Goal: Transaction & Acquisition: Book appointment/travel/reservation

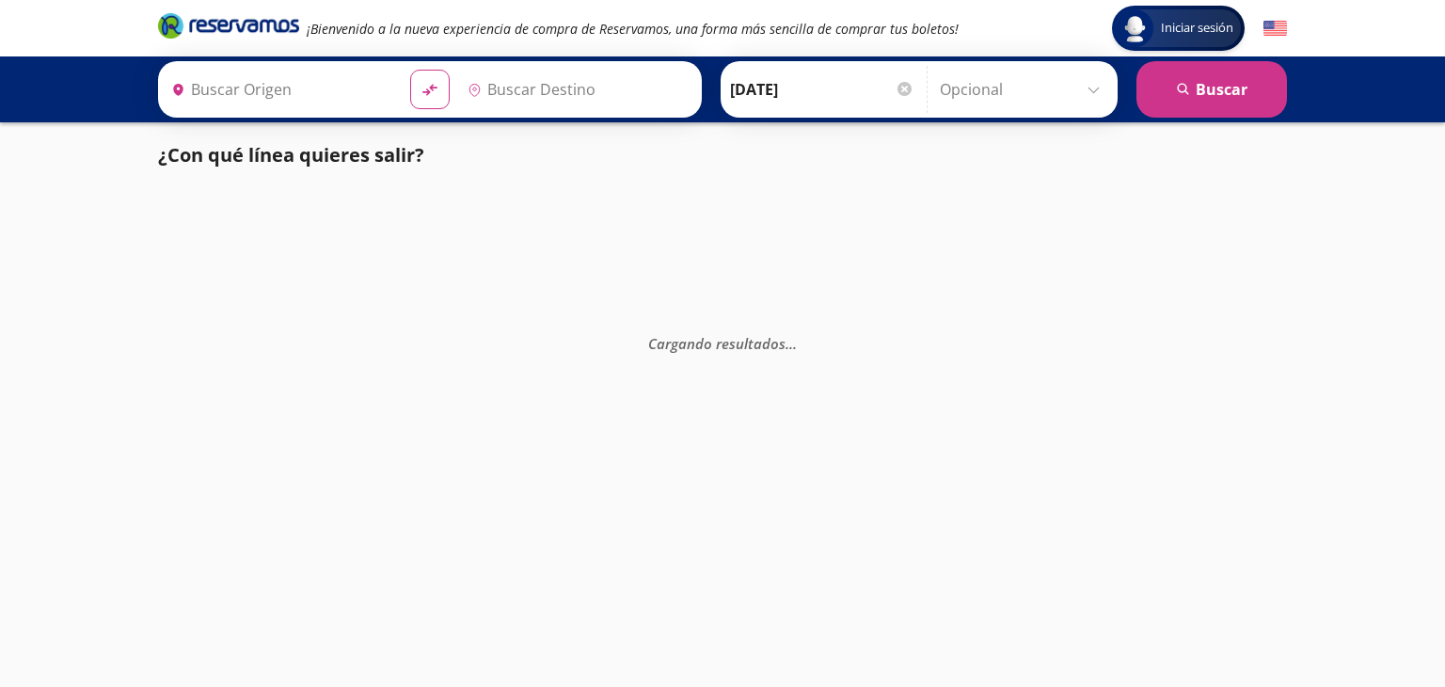
type input "[GEOGRAPHIC_DATA], [GEOGRAPHIC_DATA]"
type input "[GEOGRAPHIC_DATA], [GEOGRAPHIC_DATA][PERSON_NAME]"
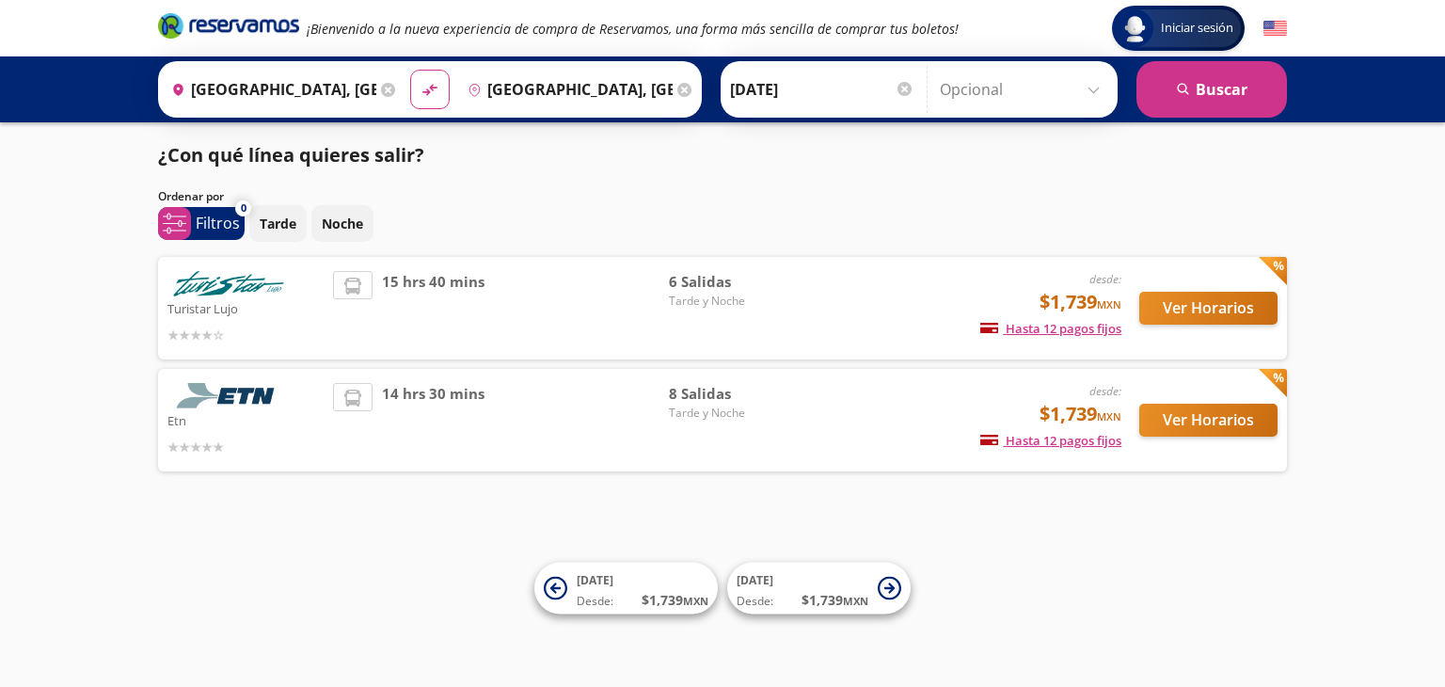
click at [237, 396] on img at bounding box center [229, 395] width 122 height 25
click at [1233, 408] on button "Ver Horarios" at bounding box center [1209, 420] width 138 height 33
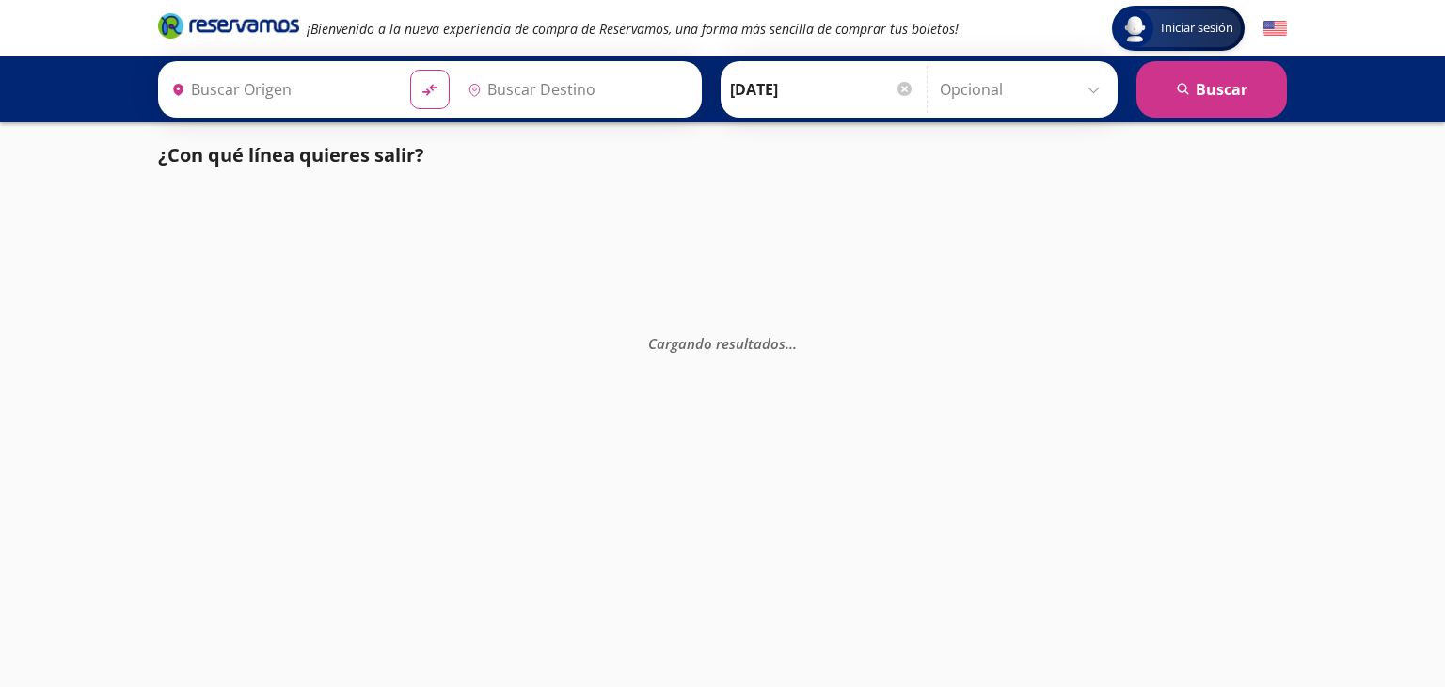
type input "[GEOGRAPHIC_DATA], [GEOGRAPHIC_DATA]"
type input "[GEOGRAPHIC_DATA], [GEOGRAPHIC_DATA][PERSON_NAME]"
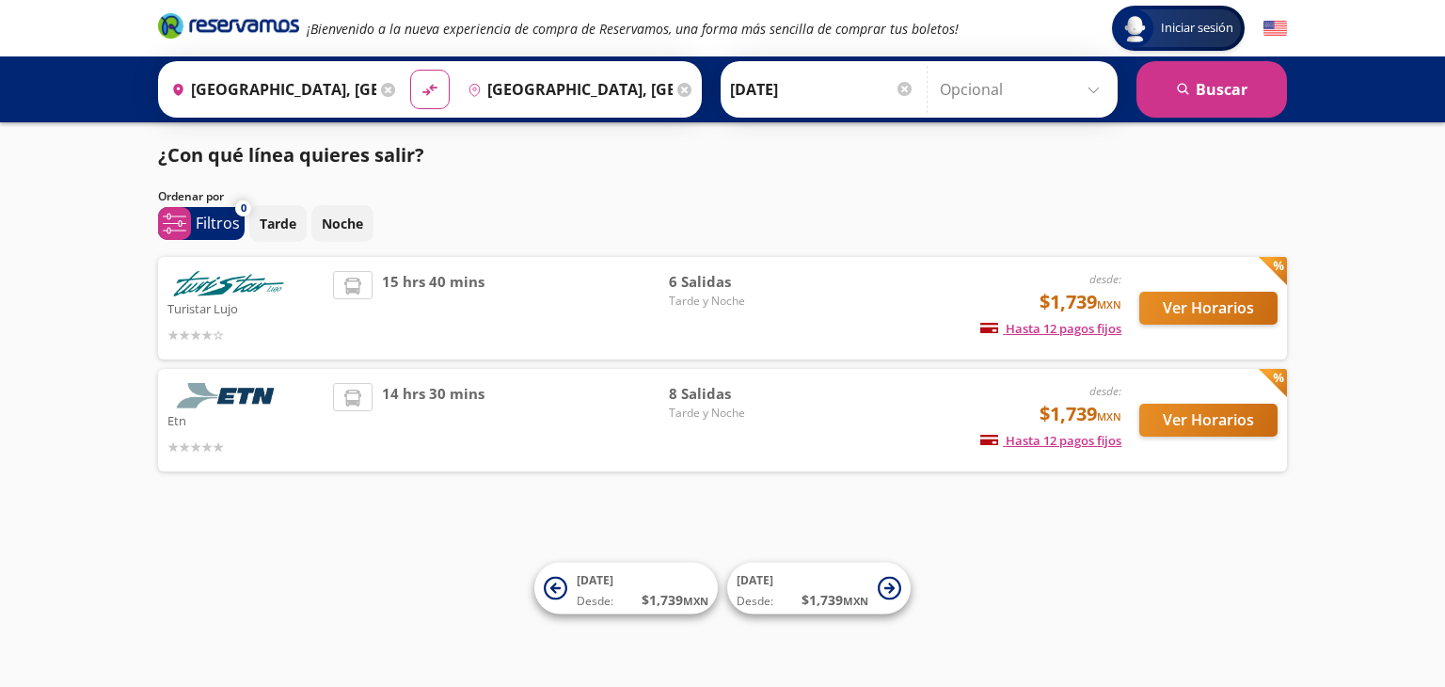
click at [232, 293] on img at bounding box center [229, 283] width 122 height 25
click at [1221, 317] on button "Ver Horarios" at bounding box center [1209, 308] width 138 height 33
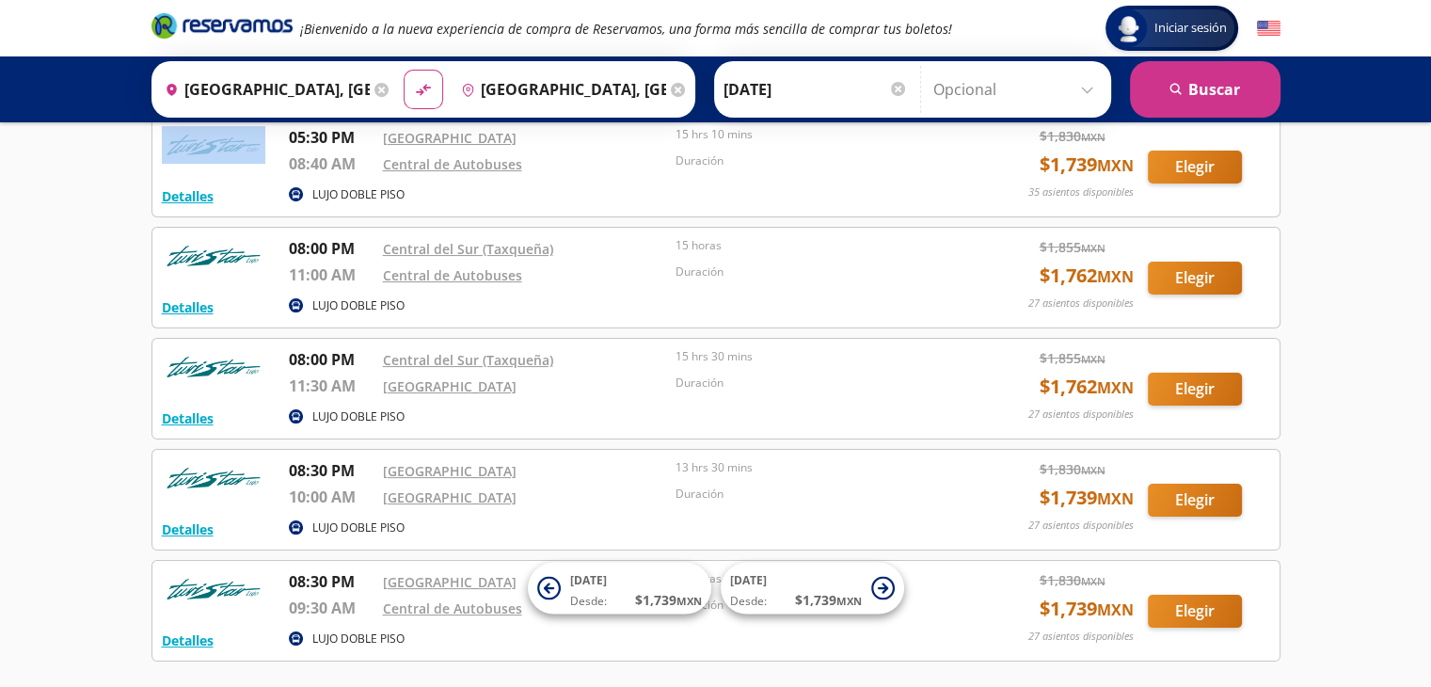
scroll to position [188, 0]
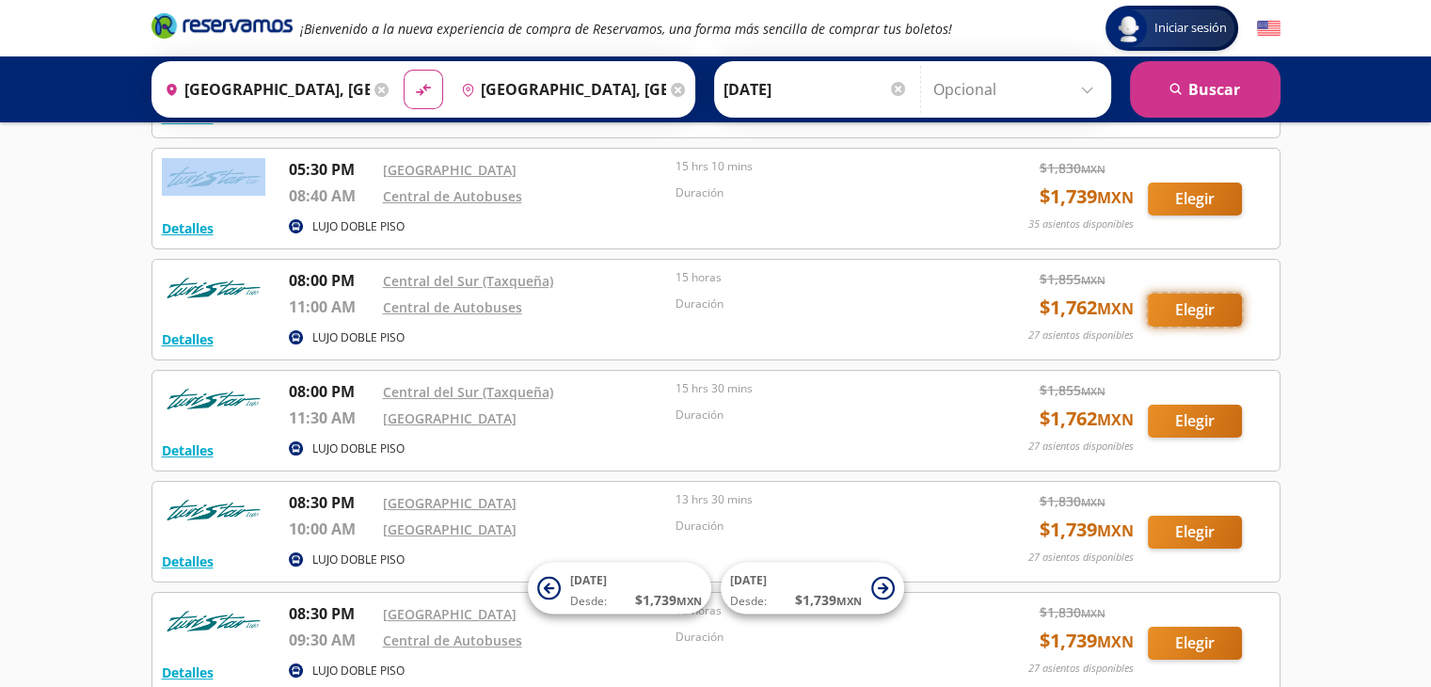
click at [1196, 311] on button "Elegir" at bounding box center [1195, 310] width 94 height 33
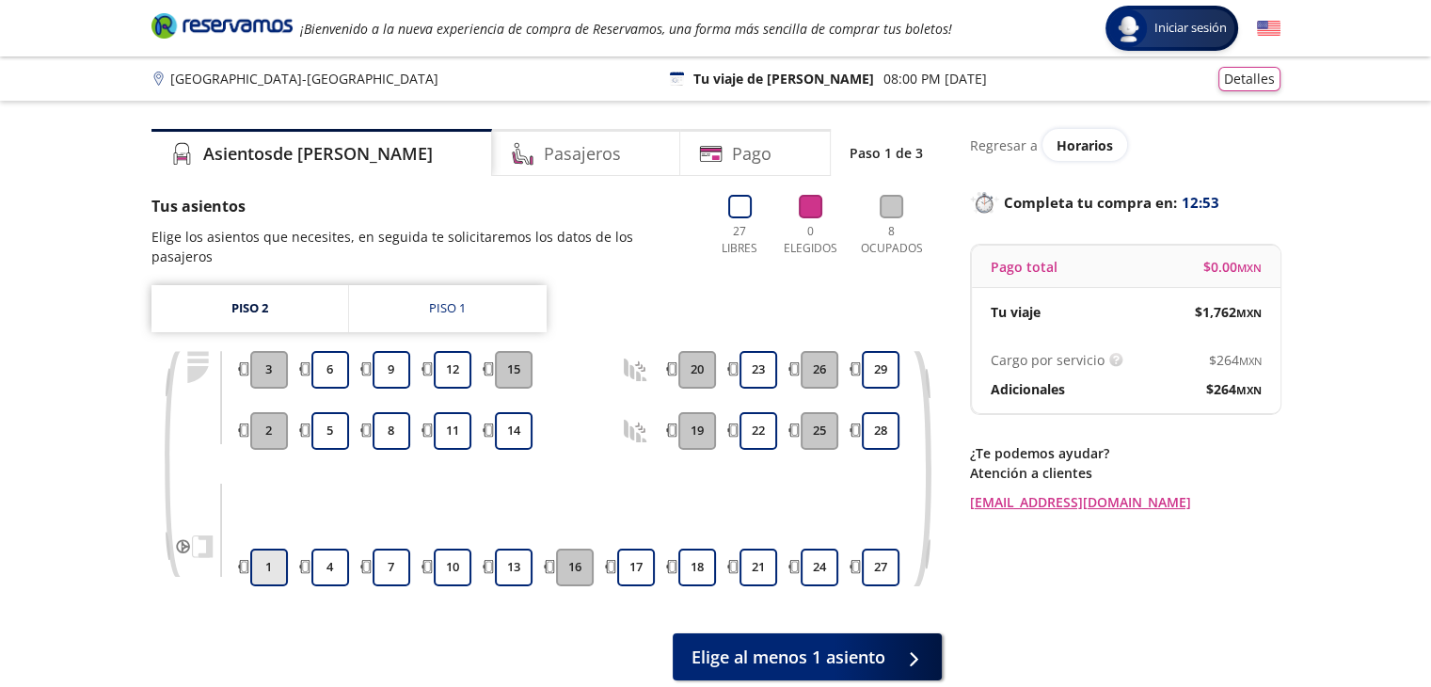
click at [267, 550] on button "1" at bounding box center [269, 568] width 38 height 38
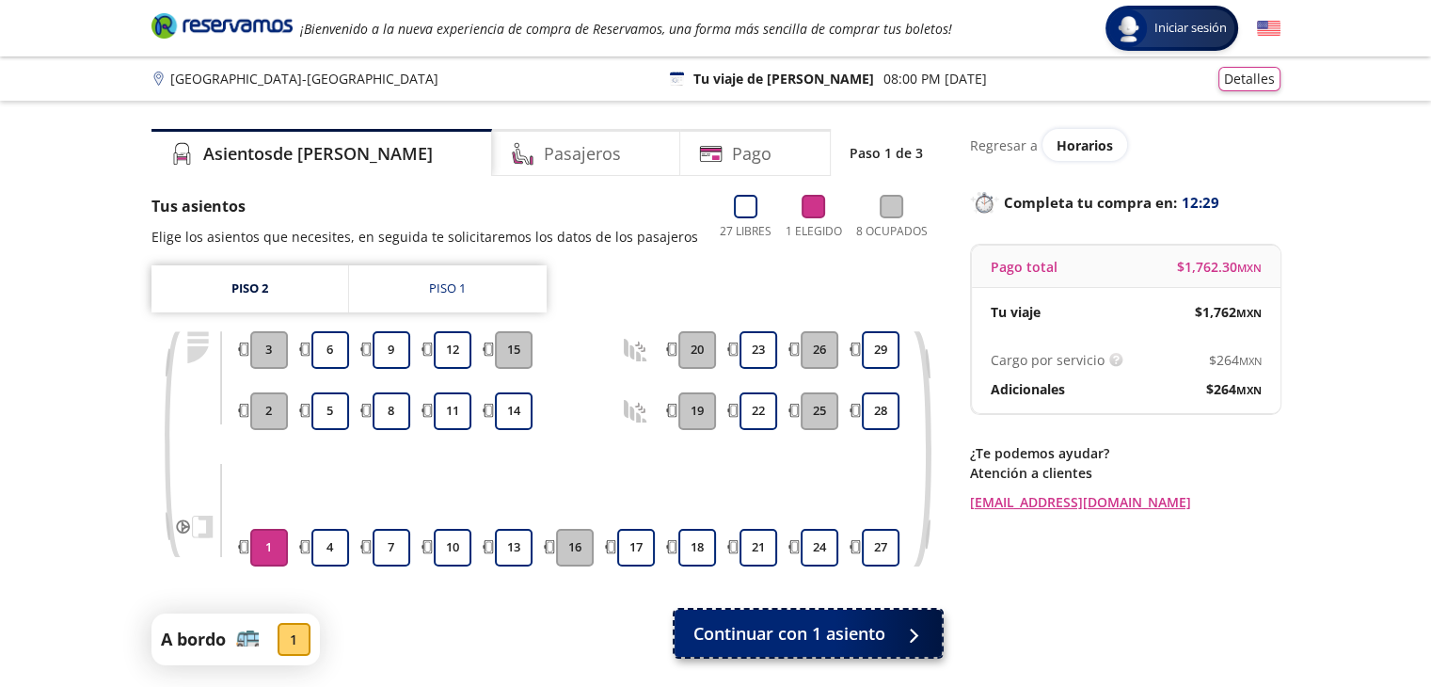
click at [917, 630] on icon at bounding box center [910, 636] width 14 height 14
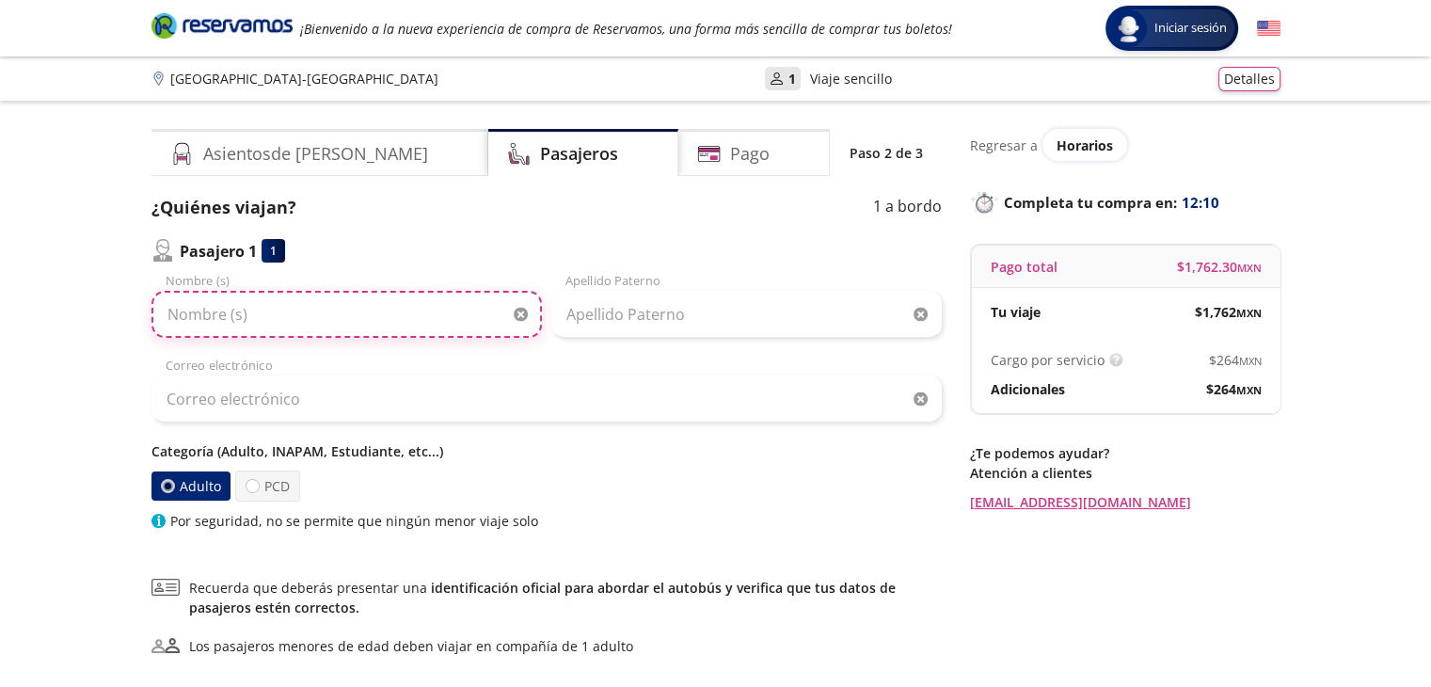
click at [200, 319] on input "Nombre (s)" at bounding box center [347, 314] width 391 height 47
type input "[PERSON_NAME]"
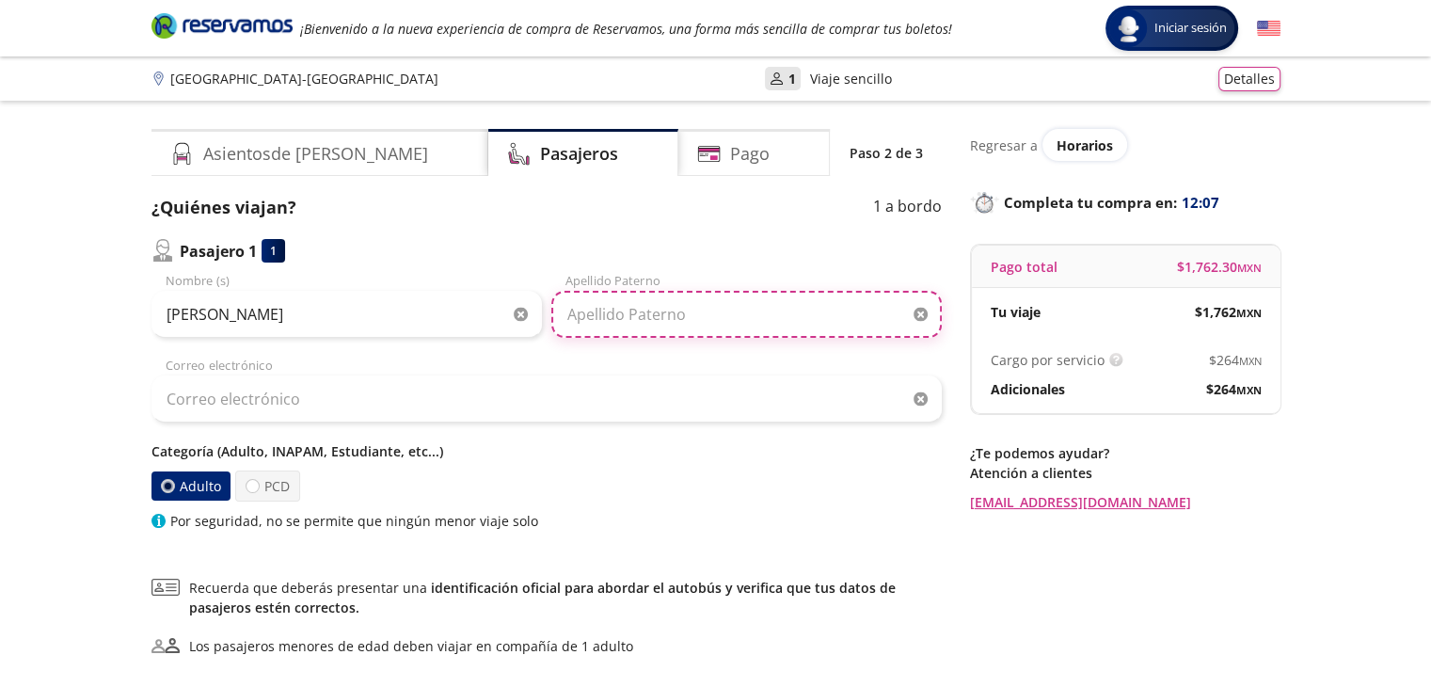
click at [646, 314] on input "Apellido Paterno" at bounding box center [746, 314] width 391 height 47
type input "[PERSON_NAME]"
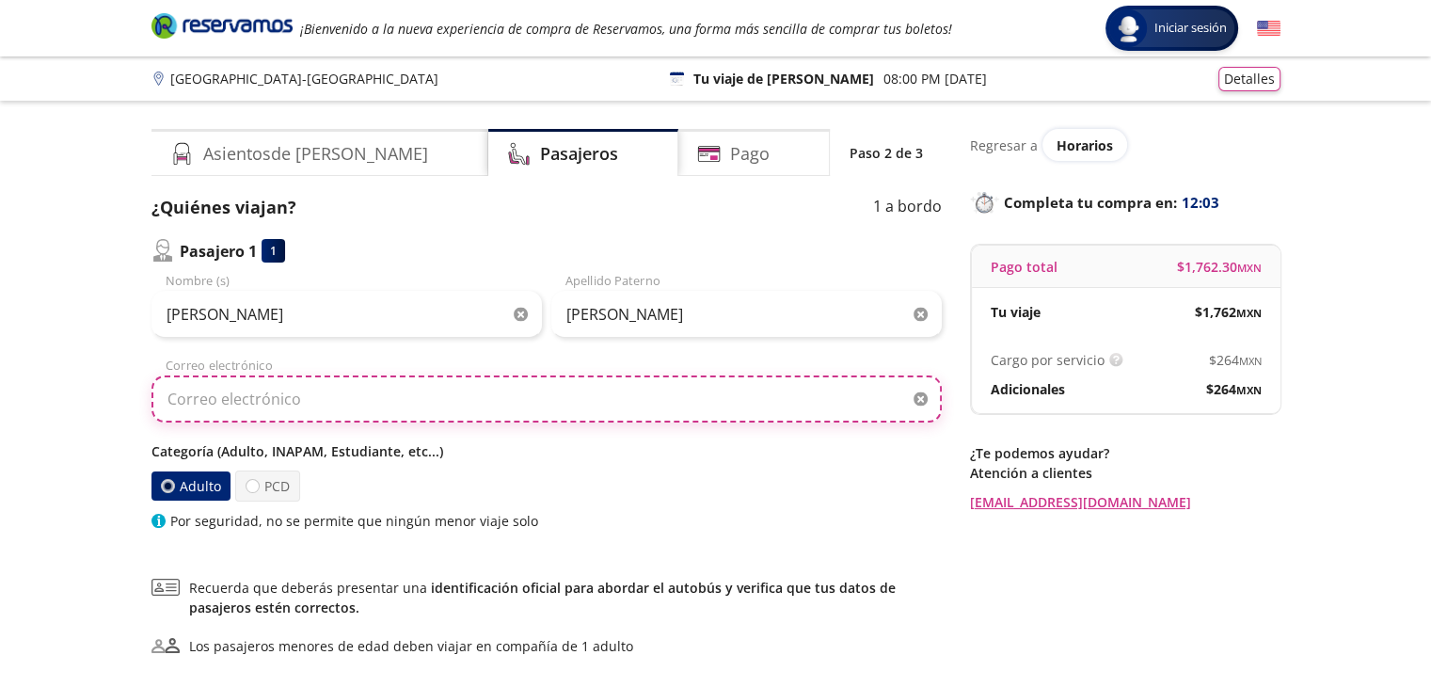
click at [258, 402] on input "Correo electrónico" at bounding box center [547, 398] width 790 height 47
type input "[EMAIL_ADDRESS][DOMAIN_NAME]"
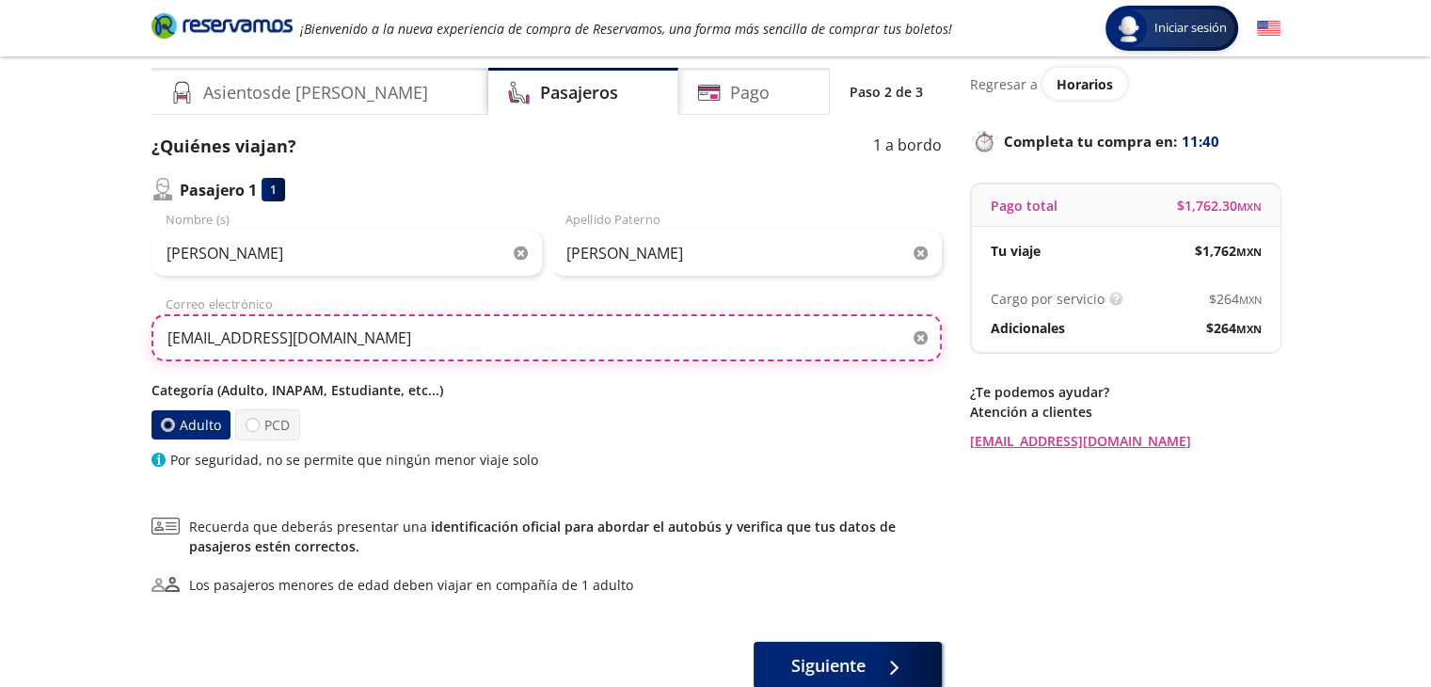
scroll to position [94, 0]
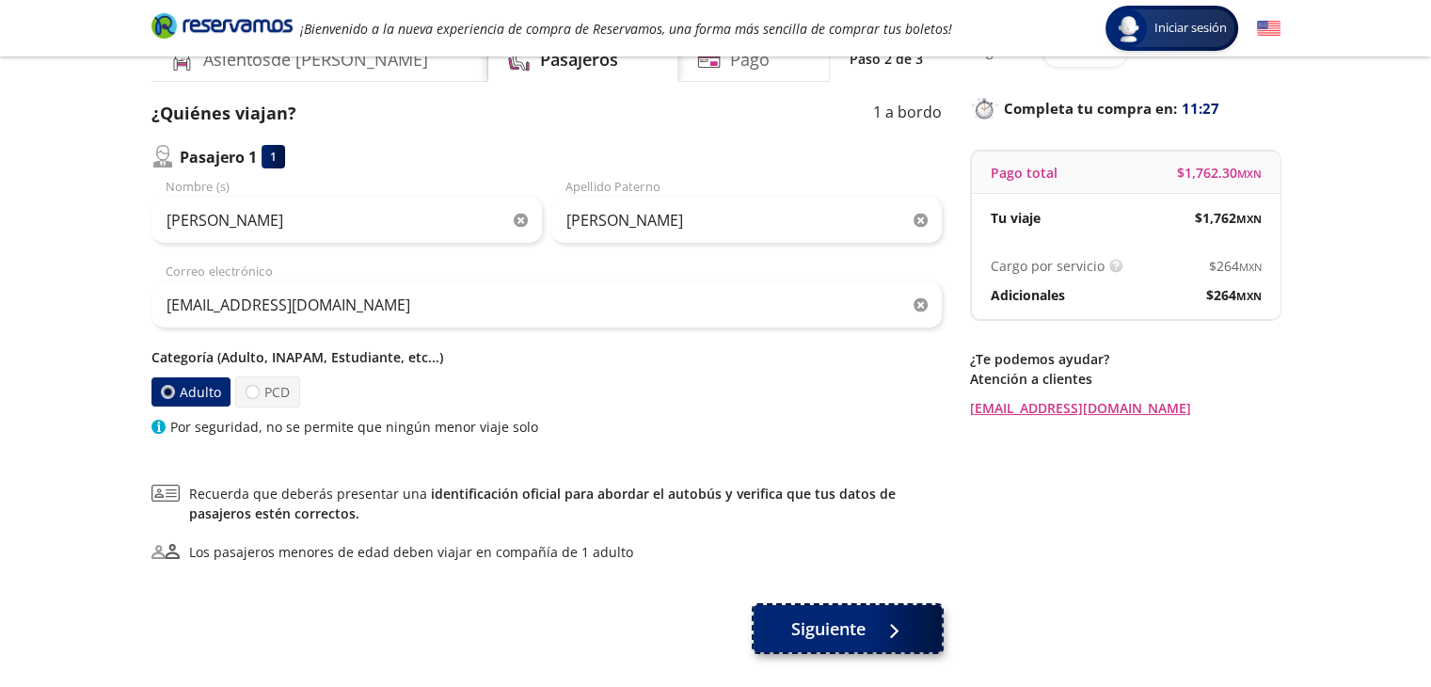
click at [905, 633] on button "Siguiente" at bounding box center [848, 628] width 188 height 47
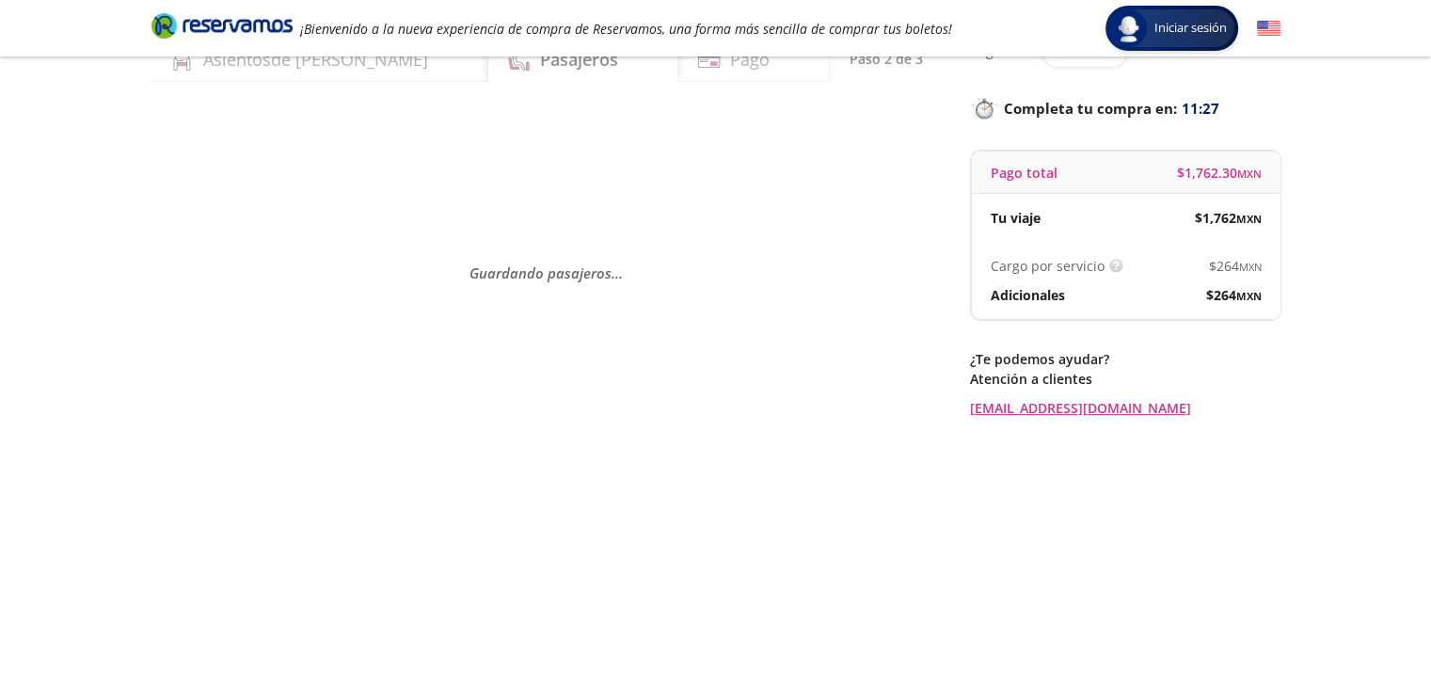
scroll to position [0, 0]
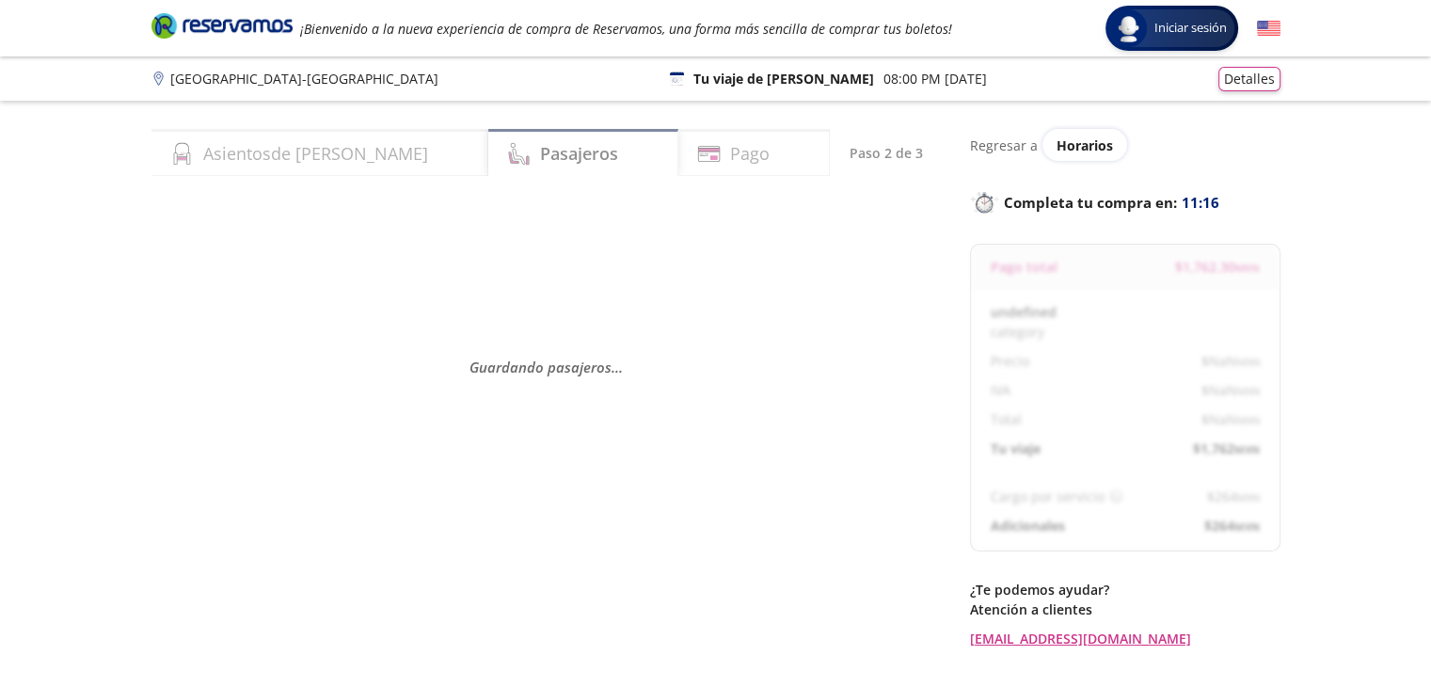
select select "MX"
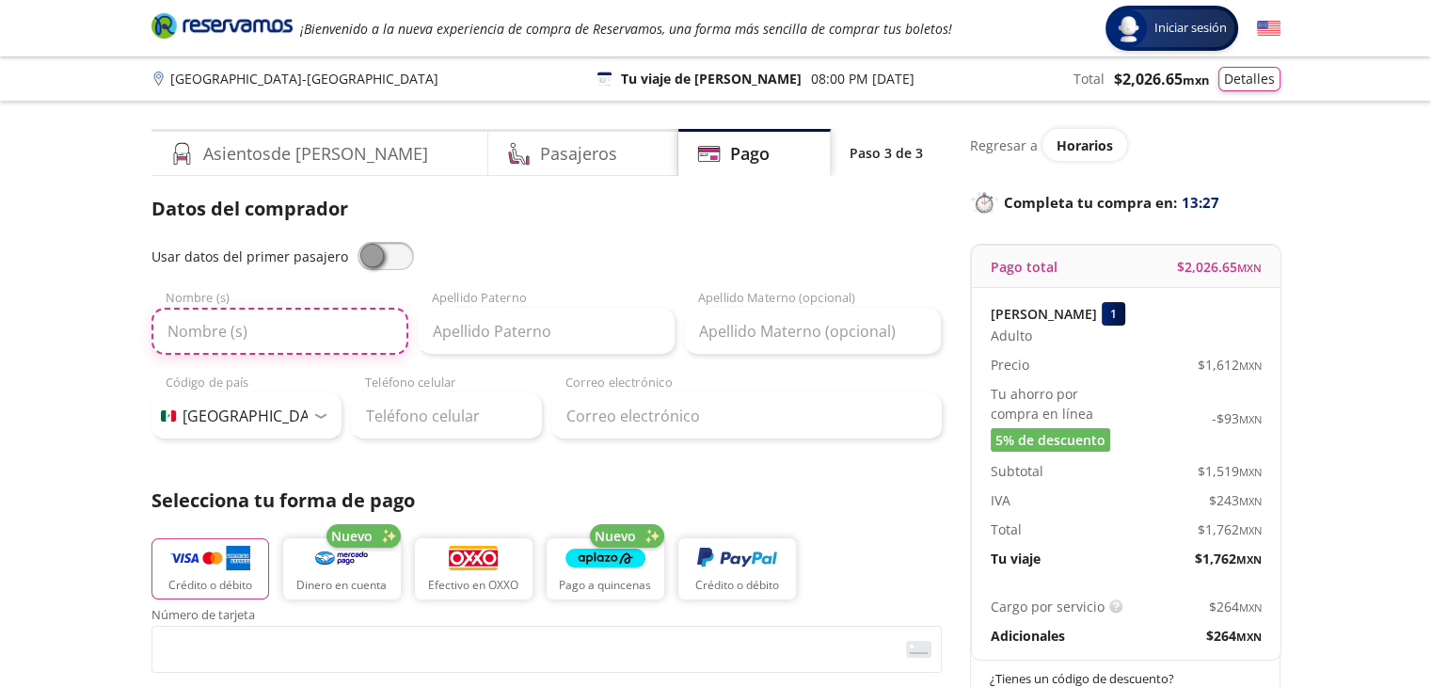
click at [202, 327] on input "Nombre (s)" at bounding box center [280, 331] width 257 height 47
type input "[PERSON_NAME]"
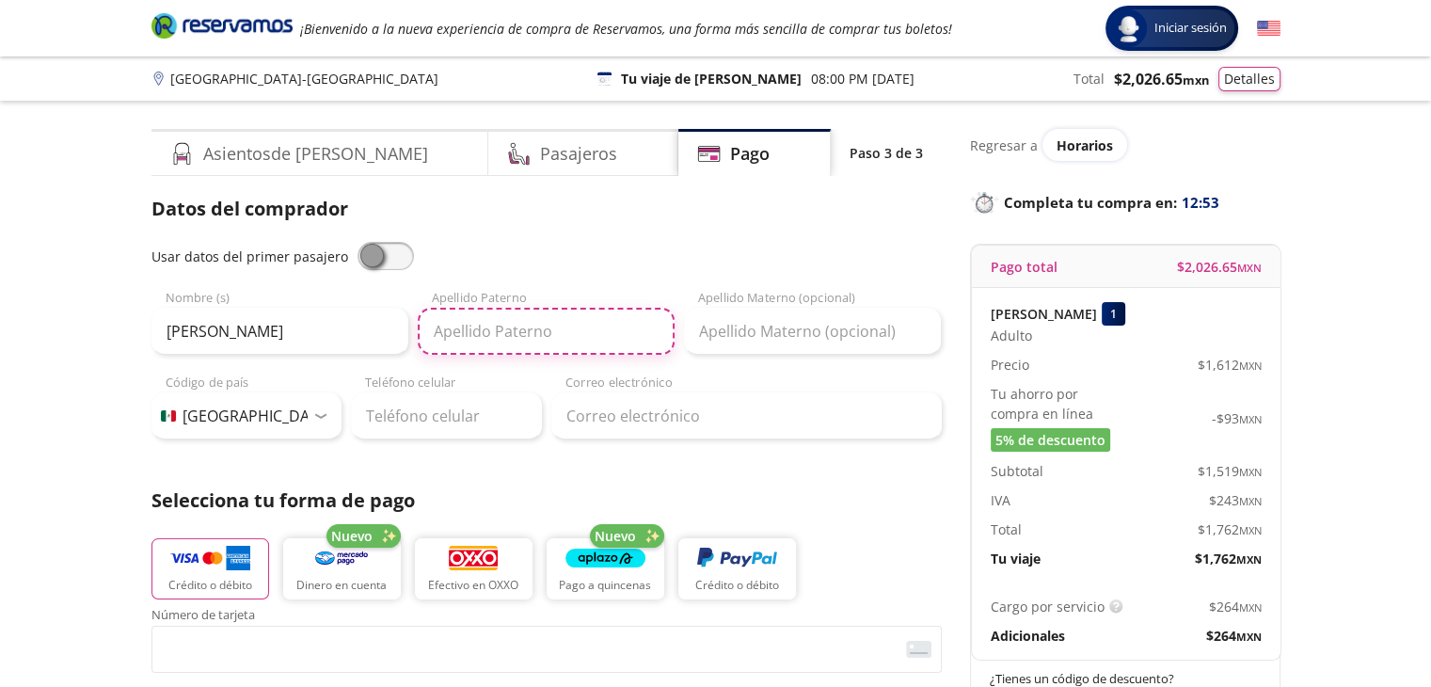
click at [483, 336] on input "Apellido Paterno" at bounding box center [546, 331] width 257 height 47
type input "[PERSON_NAME]"
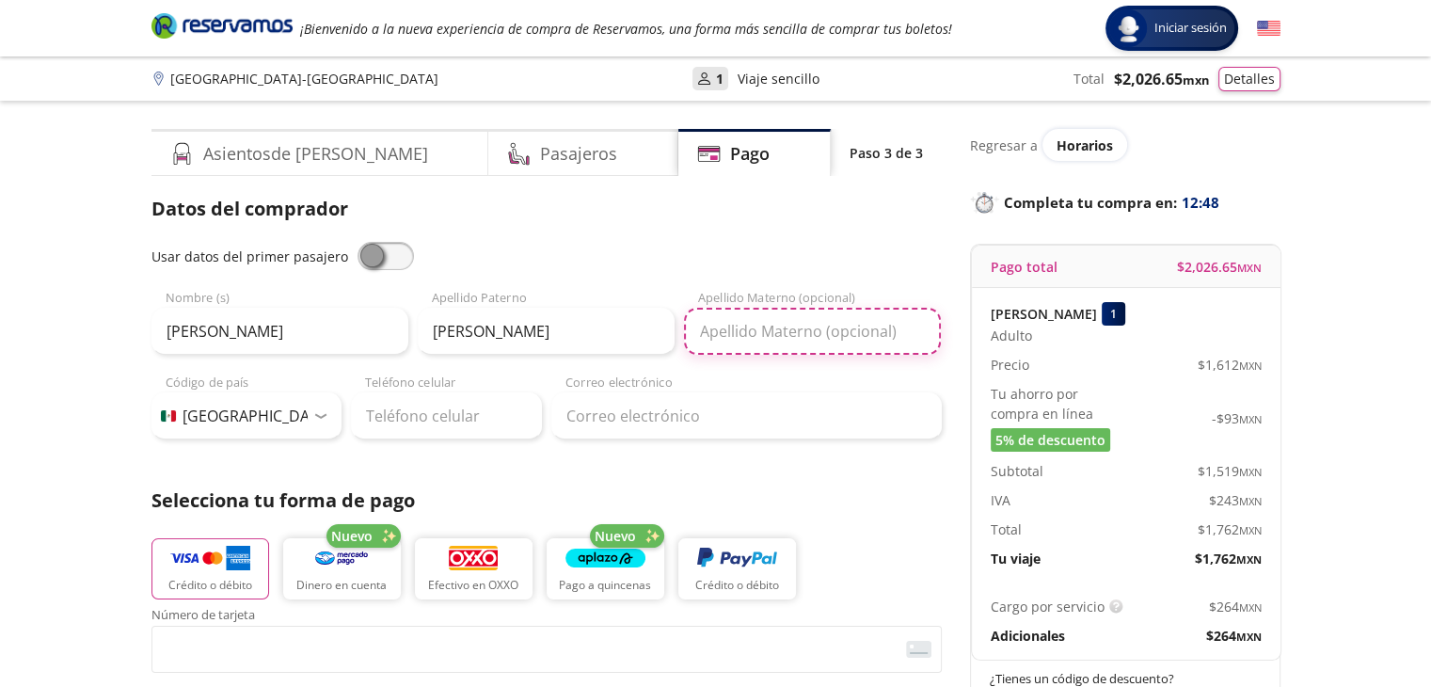
click at [763, 336] on input "Apellido Materno (opcional)" at bounding box center [812, 331] width 257 height 47
type input "[PERSON_NAME]"
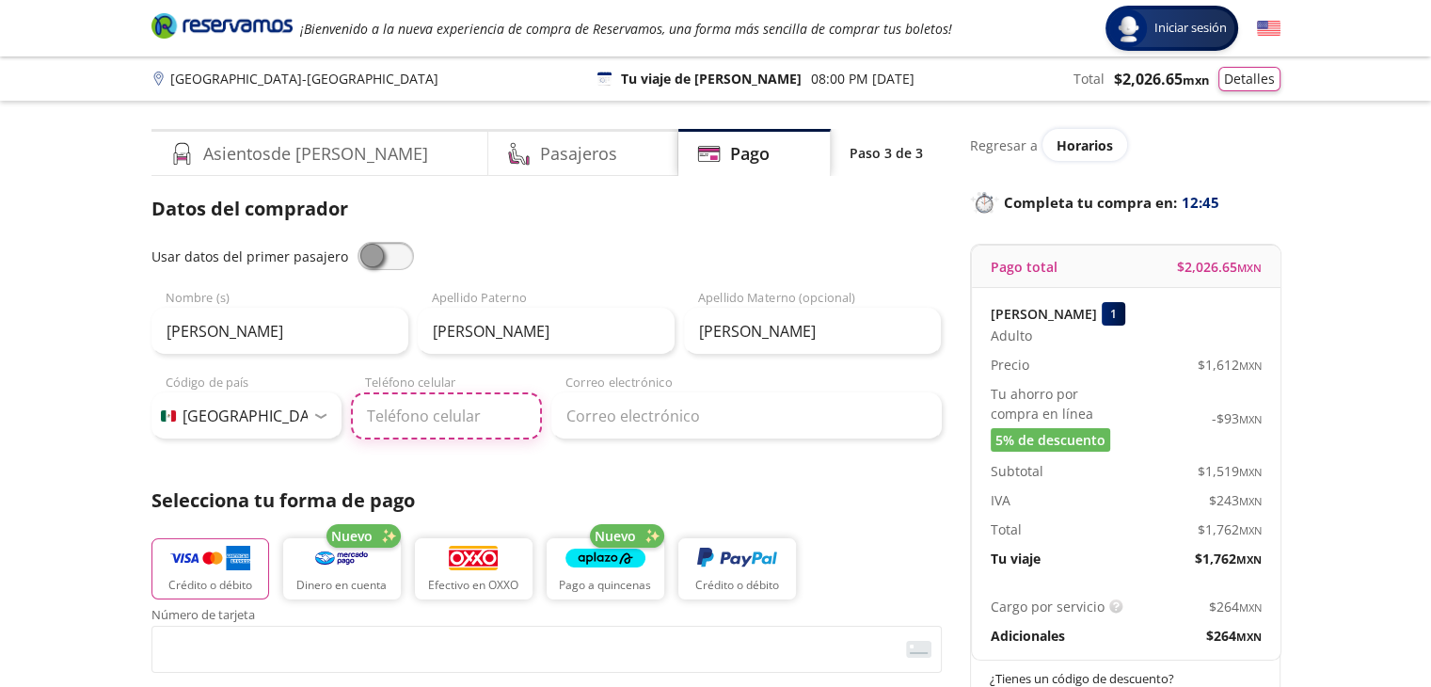
click at [409, 415] on input "Teléfono celular" at bounding box center [446, 415] width 191 height 47
type input "55 6012 6091"
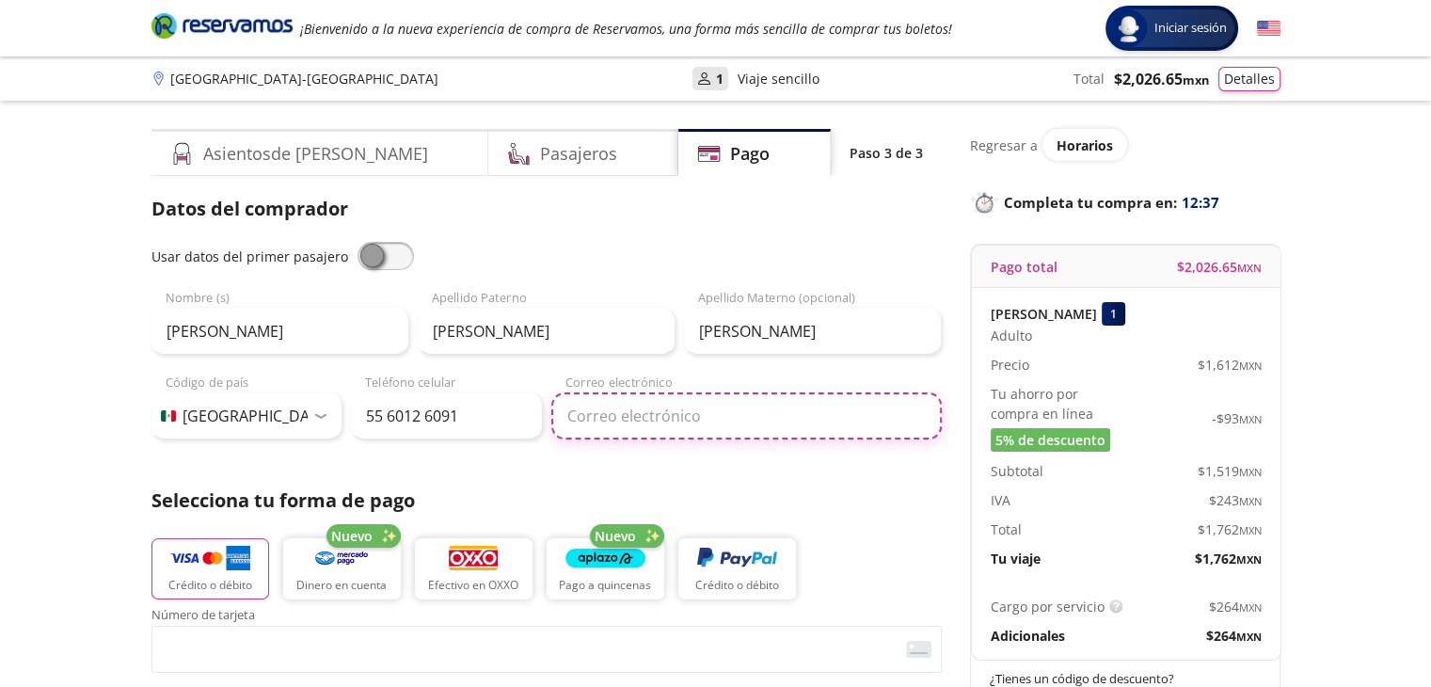
click at [644, 415] on input "Correo electrónico" at bounding box center [746, 415] width 391 height 47
type input "[EMAIL_ADDRESS][DOMAIN_NAME]"
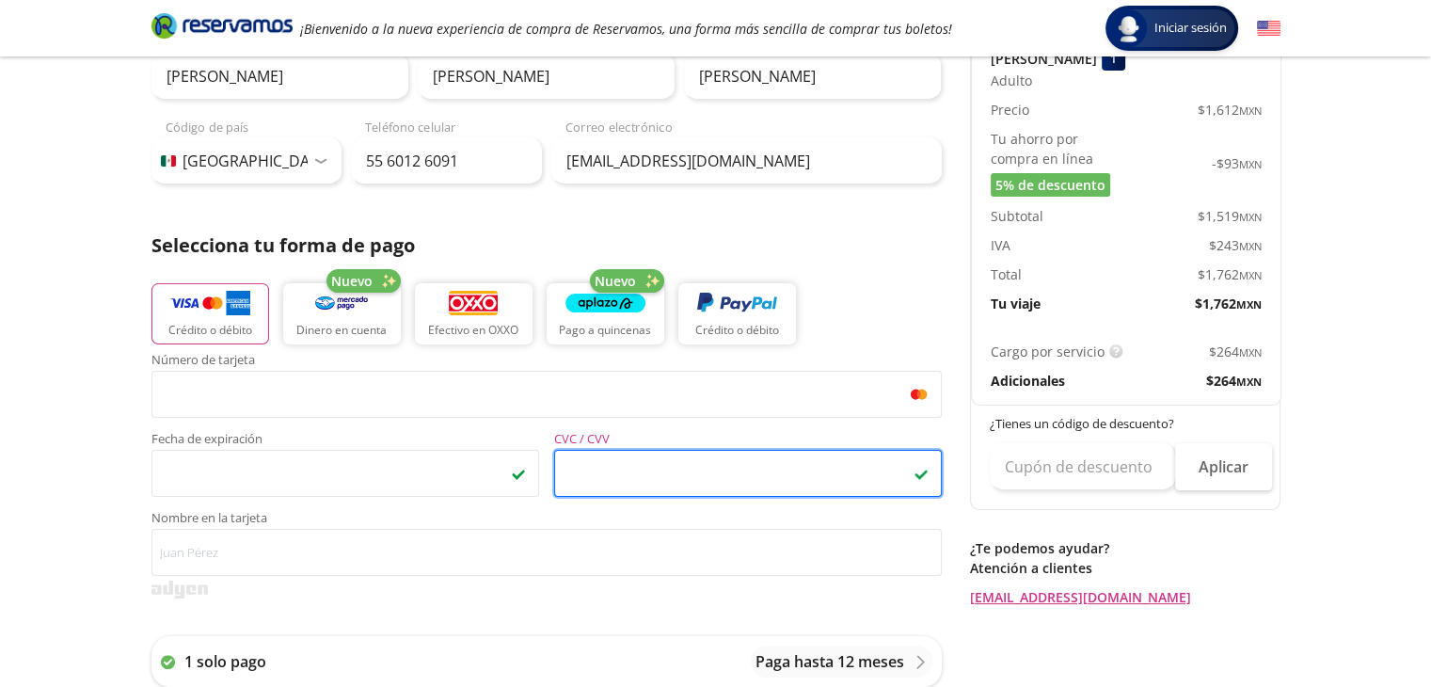
scroll to position [376, 0]
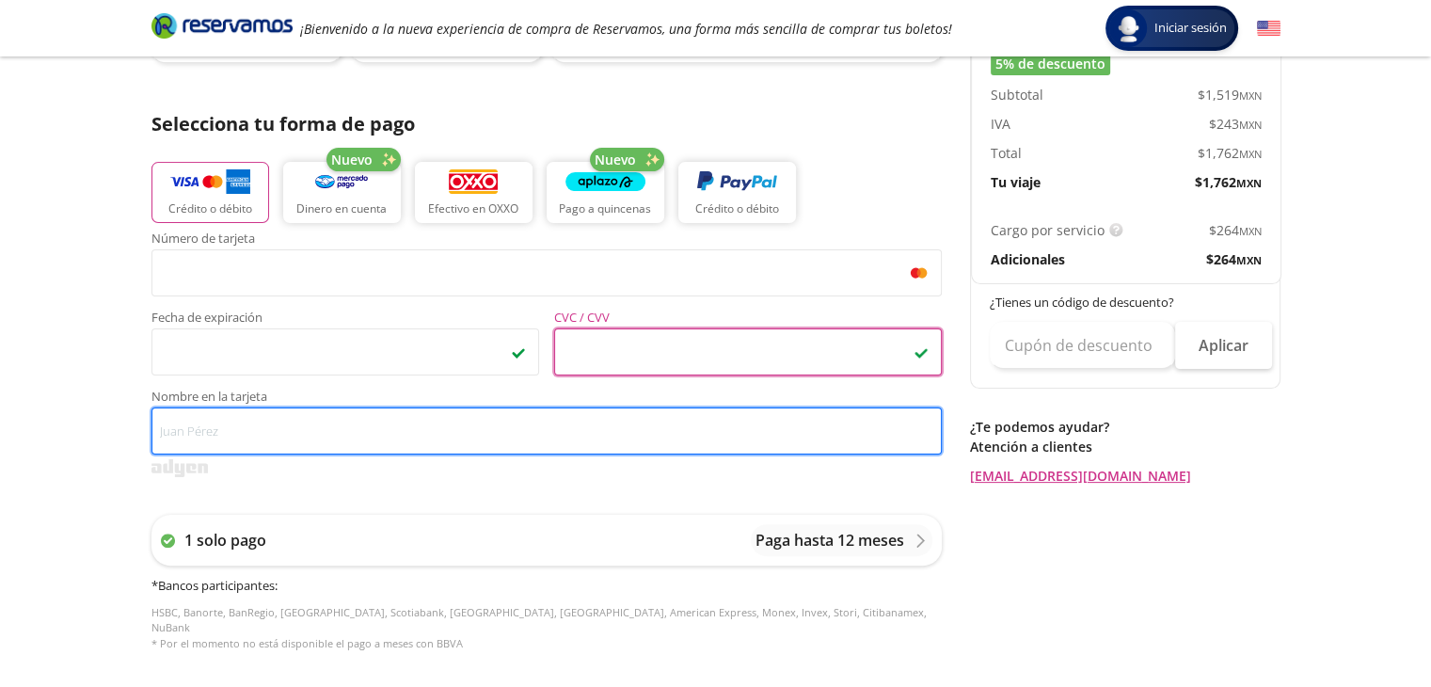
click at [184, 431] on input "Nombre en la tarjeta" at bounding box center [547, 430] width 790 height 47
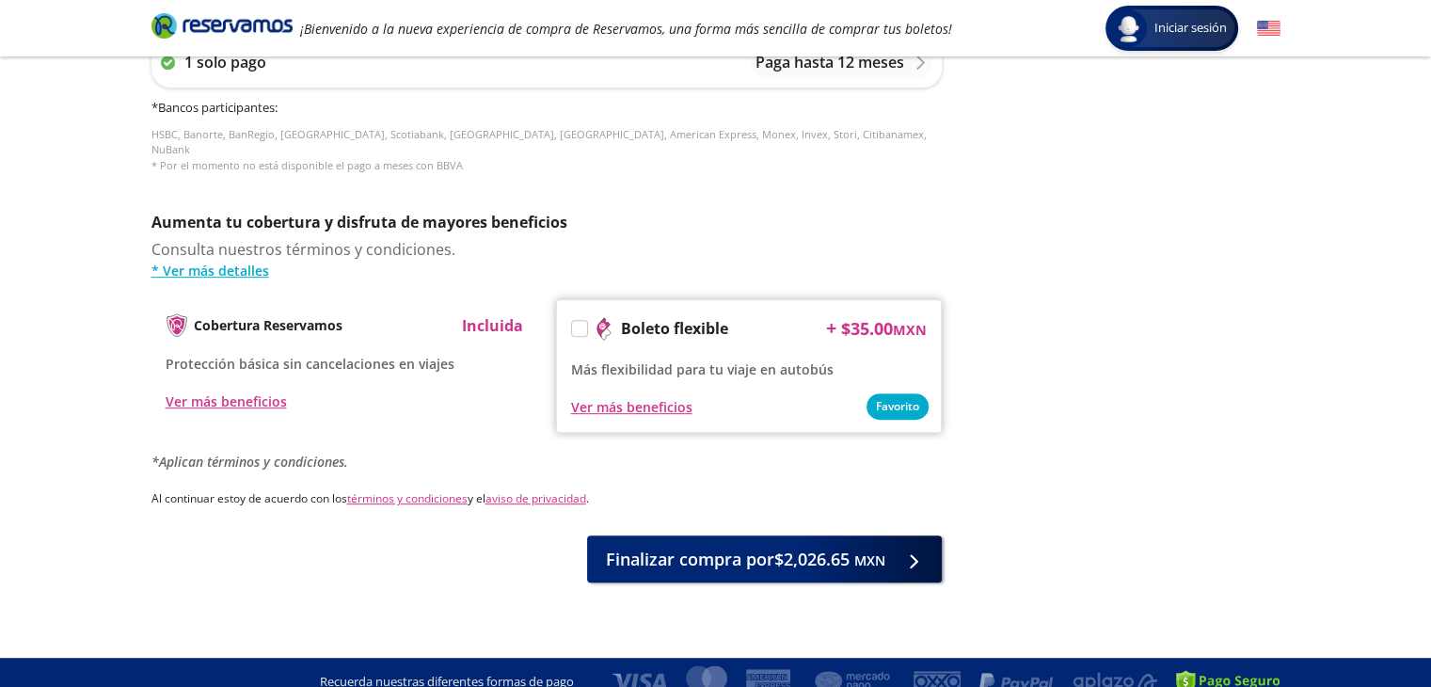
scroll to position [857, 0]
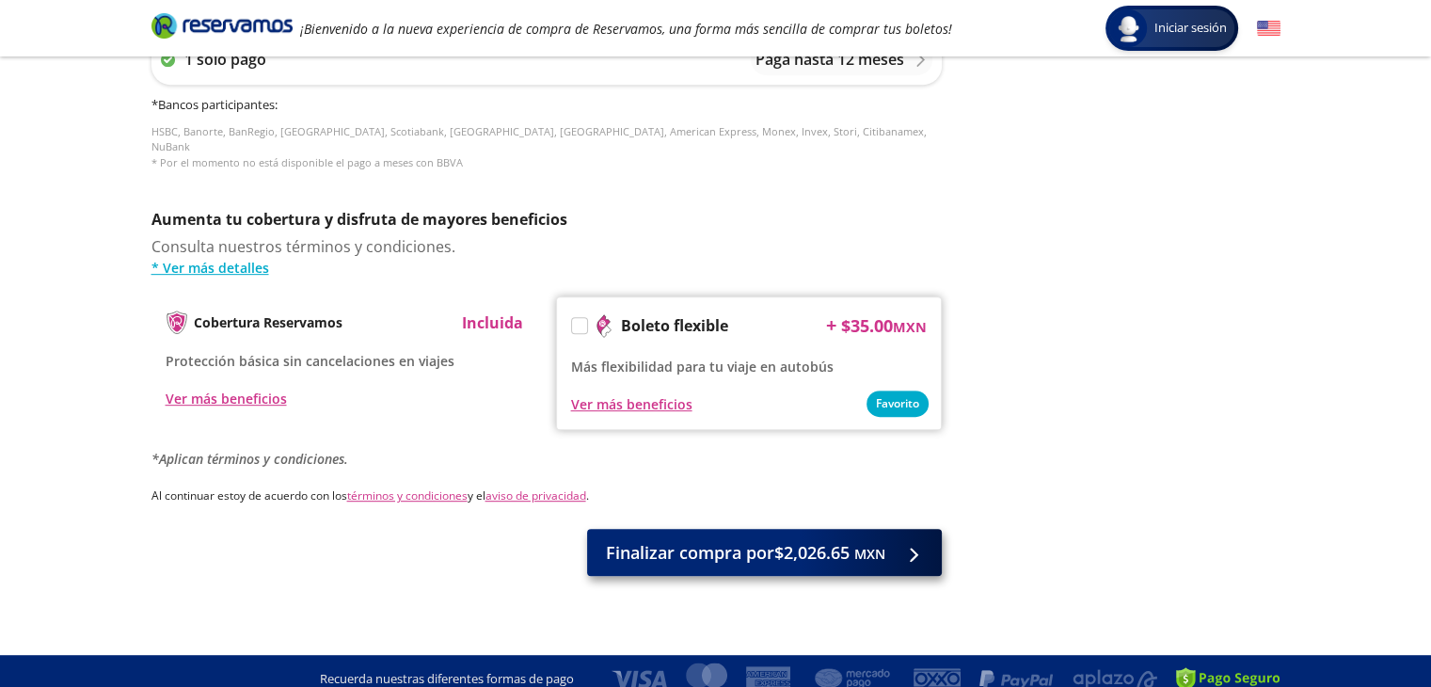
type input "[PERSON_NAME]"
click at [879, 545] on small "MXN" at bounding box center [869, 554] width 31 height 18
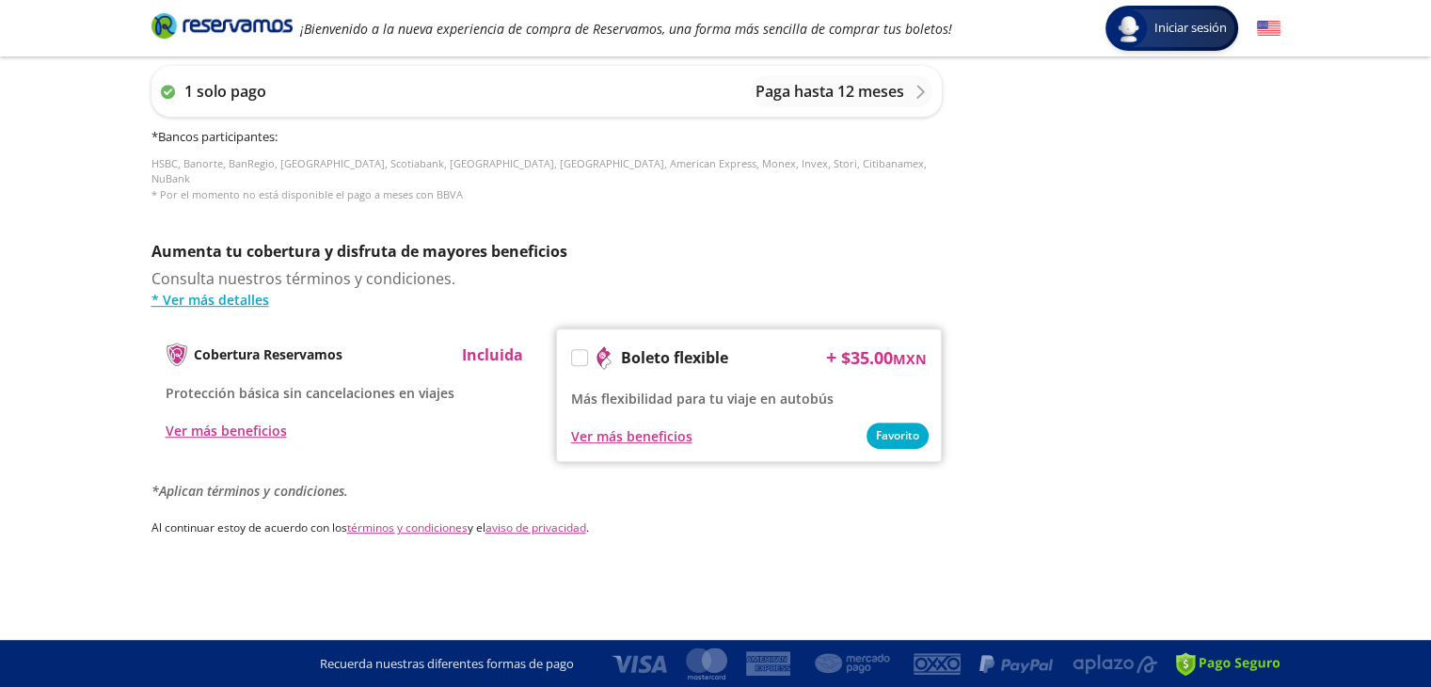
scroll to position [0, 0]
